Goal: Task Accomplishment & Management: Use online tool/utility

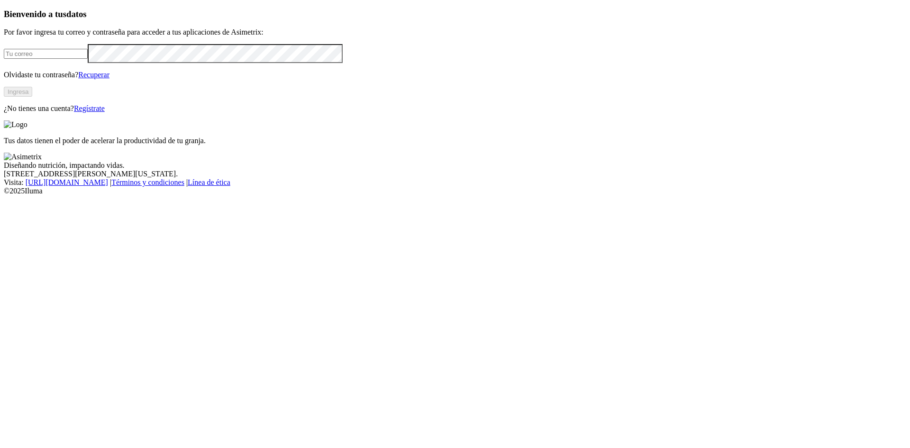
type input "[EMAIL_ADDRESS][DOMAIN_NAME]"
click at [32, 97] on button "Ingresa" at bounding box center [18, 92] width 28 height 10
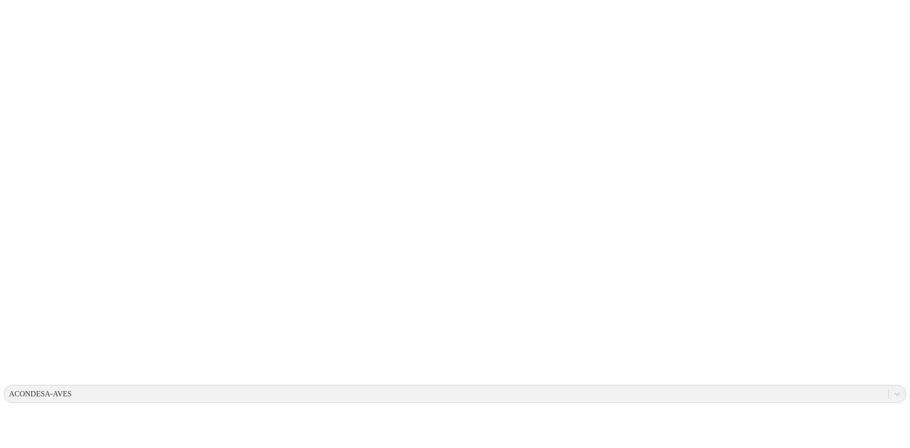
type input "cierre de semana 15 de octubre"
type input "15 de octubre 2025"
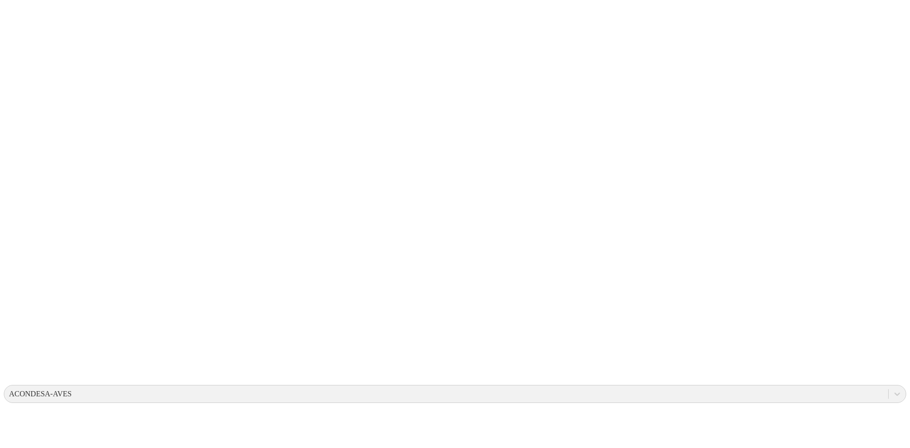
type input "cierre de semana 15 de octubre"
type input "15 de octubre 2025"
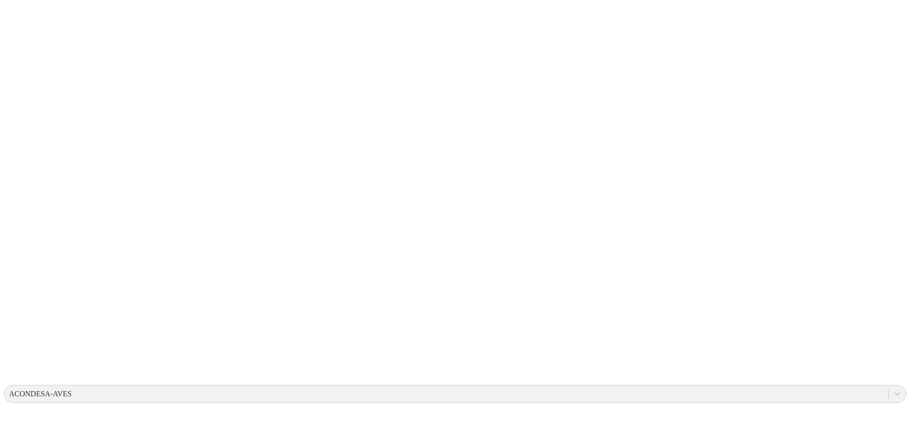
drag, startPoint x: 147, startPoint y: 186, endPoint x: 156, endPoint y: 180, distance: 10.1
